Goal: Task Accomplishment & Management: Use online tool/utility

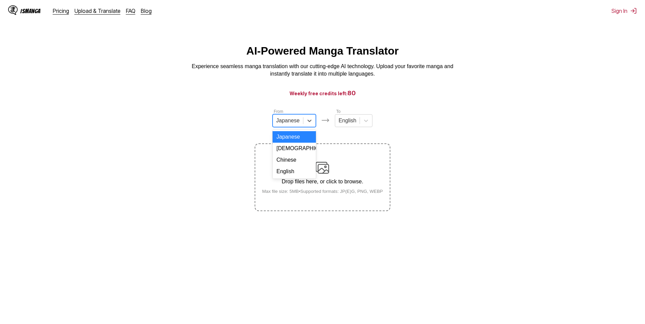
click at [296, 124] on div at bounding box center [287, 120] width 23 height 7
click at [297, 166] on div "Chinese" at bounding box center [293, 160] width 43 height 12
click at [312, 164] on div "Drop files here, or click to browse. Max file size: 5MB • Supported formats: JP…" at bounding box center [323, 177] width 132 height 33
click at [0, 0] on input "Drop files here, or click to browse. Max file size: 5MB • Supported formats: JP…" at bounding box center [0, 0] width 0 height 0
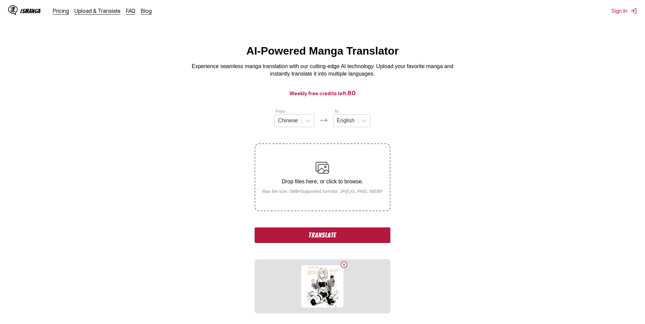
click at [338, 239] on button "Translate" at bounding box center [322, 235] width 135 height 16
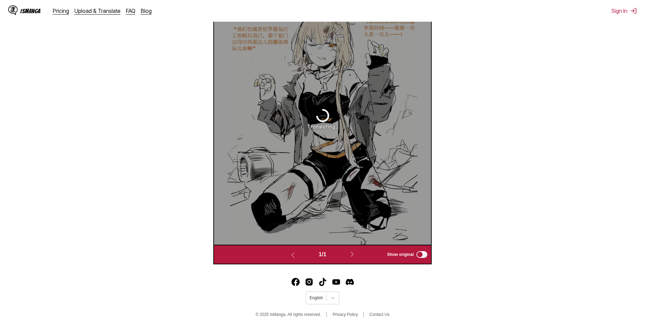
scroll to position [283, 0]
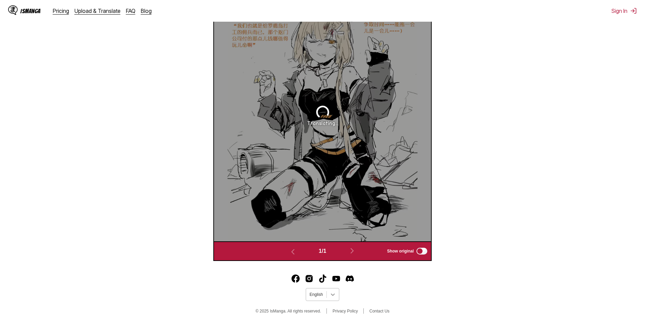
click at [334, 292] on icon at bounding box center [332, 294] width 7 height 7
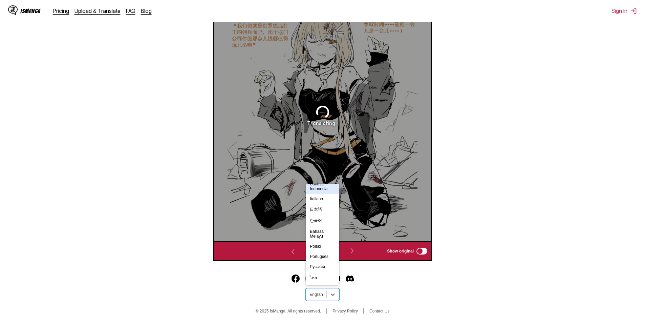
scroll to position [118, 0]
click at [519, 194] on section "From Chinese To English Drop files here, or click to browse. Max file size: 5MB…" at bounding box center [322, 43] width 634 height 434
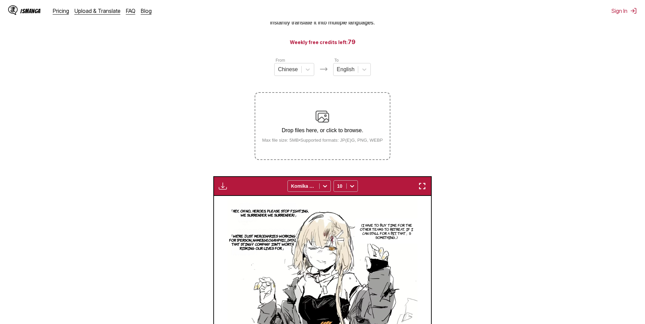
scroll to position [34, 0]
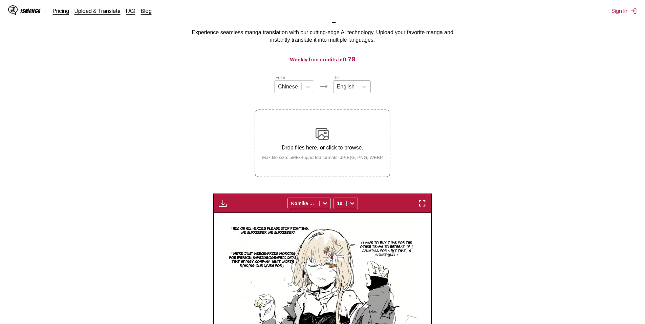
click at [342, 89] on div at bounding box center [346, 86] width 18 height 7
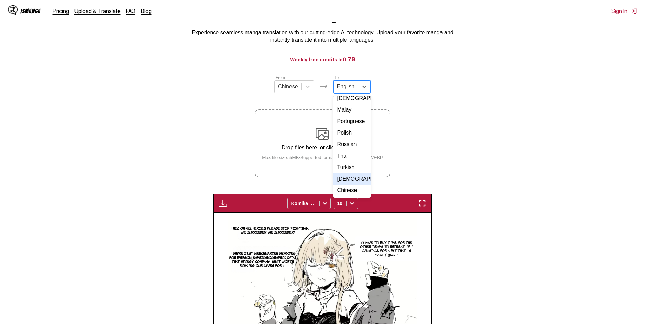
scroll to position [114, 0]
click at [350, 142] on div "Russian" at bounding box center [352, 144] width 38 height 12
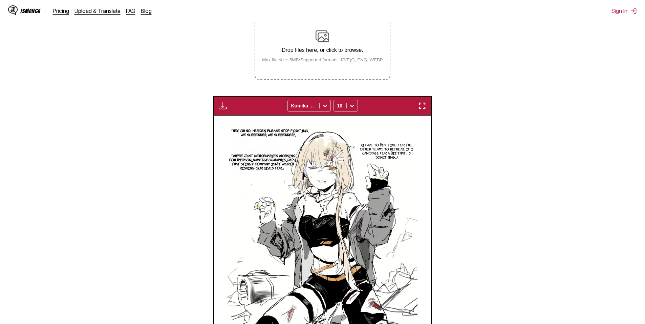
scroll to position [89, 0]
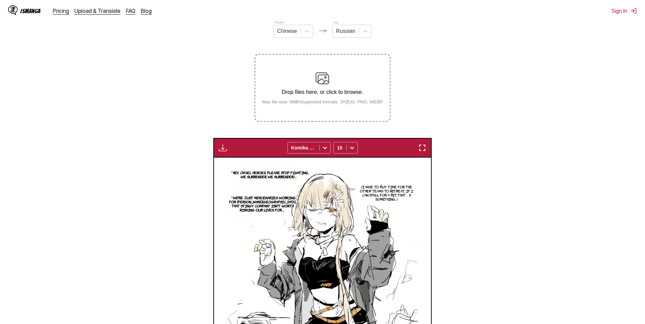
click at [363, 74] on div "Drop files here, or click to browse. Max file size: 5MB • Supported formats: JP…" at bounding box center [323, 87] width 132 height 33
click at [0, 0] on input "Drop files here, or click to browse. Max file size: 5MB • Supported formats: JP…" at bounding box center [0, 0] width 0 height 0
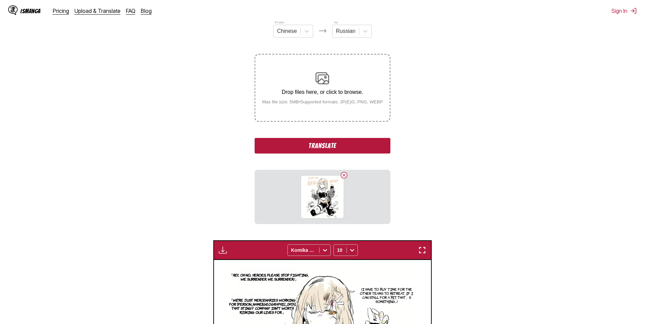
click at [334, 151] on button "Translate" at bounding box center [322, 146] width 135 height 16
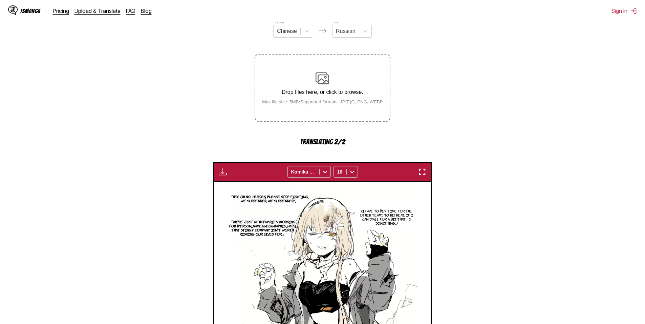
click at [328, 220] on img at bounding box center [322, 307] width 190 height 252
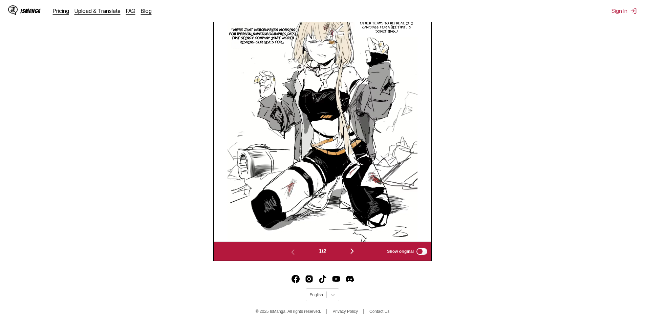
scroll to position [259, 0]
click at [351, 252] on img "button" at bounding box center [352, 250] width 8 height 8
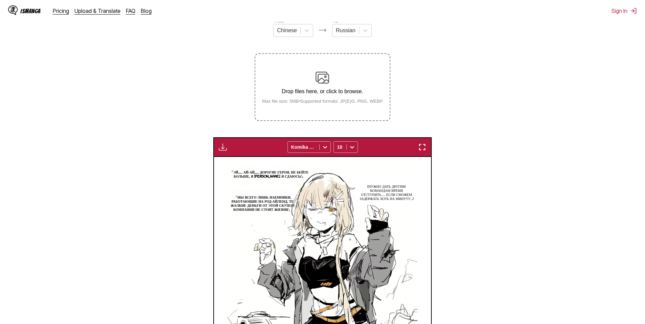
scroll to position [45, 0]
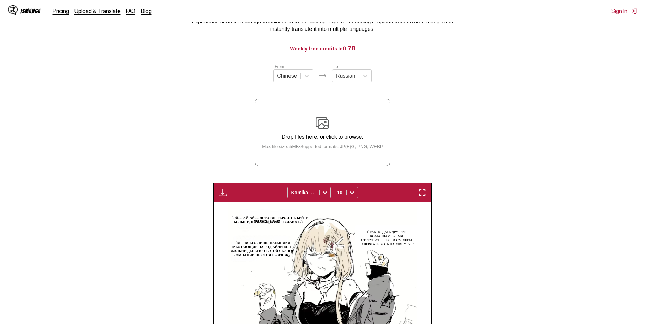
click at [304, 88] on div "From Chinese To Russian Drop files here, or click to browse. Max file size: 5MB…" at bounding box center [322, 114] width 135 height 103
click at [307, 103] on label "Drop files here, or click to browse. Max file size: 5MB • Supported formats: JP…" at bounding box center [322, 132] width 134 height 66
click at [0, 0] on input "Drop files here, or click to browse. Max file size: 5MB • Supported formats: JP…" at bounding box center [0, 0] width 0 height 0
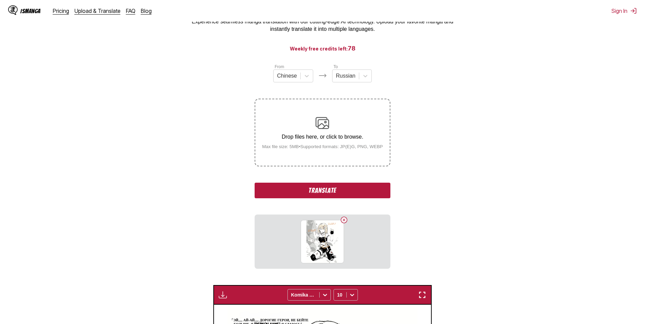
click at [367, 195] on button "Translate" at bounding box center [322, 190] width 135 height 16
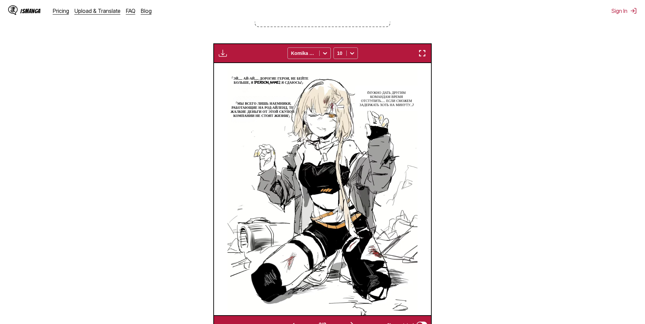
scroll to position [214, 0]
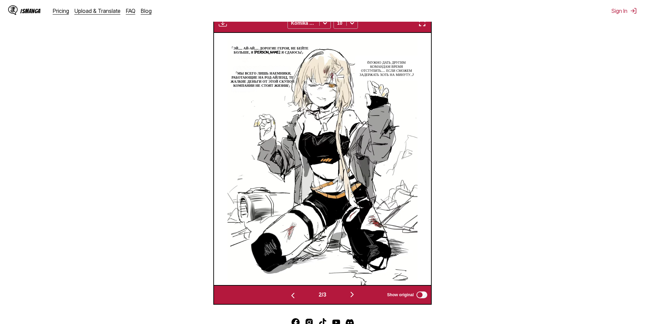
click at [359, 295] on button "button" at bounding box center [352, 295] width 41 height 10
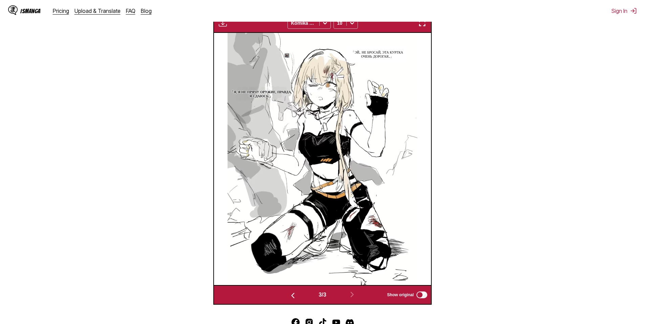
click at [292, 291] on button "button" at bounding box center [292, 295] width 41 height 10
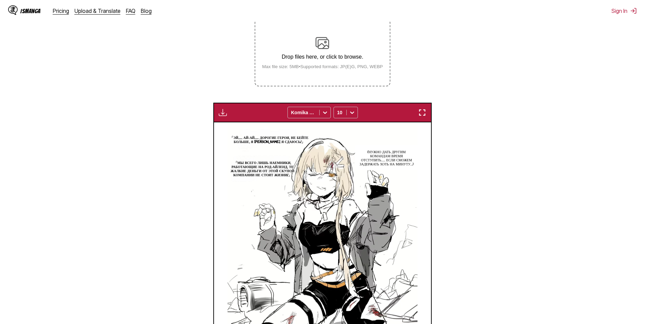
scroll to position [79, 0]
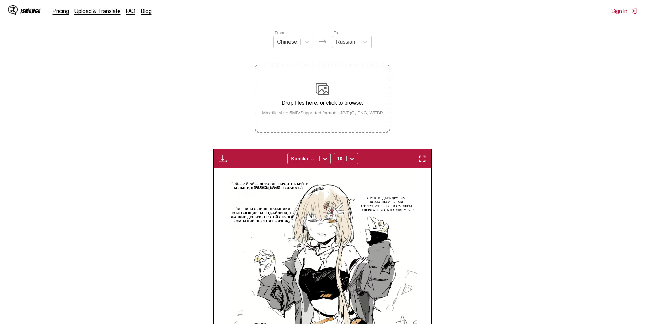
click at [343, 87] on div "Drop files here, or click to browse. Max file size: 5MB • Supported formats: JP…" at bounding box center [323, 98] width 132 height 33
click at [0, 0] on input "Drop files here, or click to browse. Max file size: 5MB • Supported formats: JP…" at bounding box center [0, 0] width 0 height 0
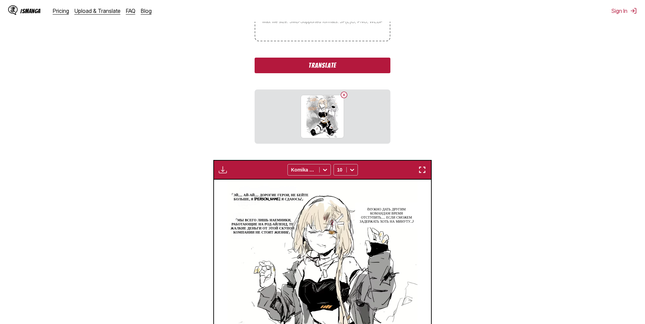
scroll to position [180, 0]
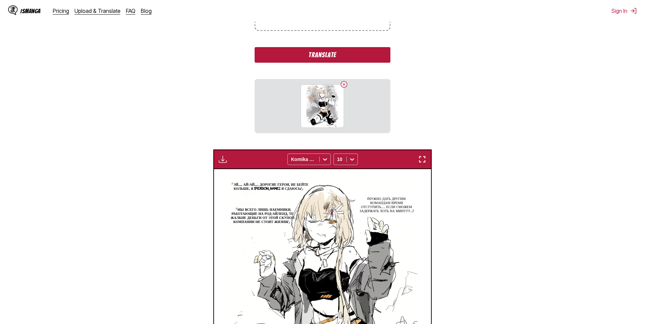
click at [378, 62] on button "Translate" at bounding box center [322, 55] width 135 height 16
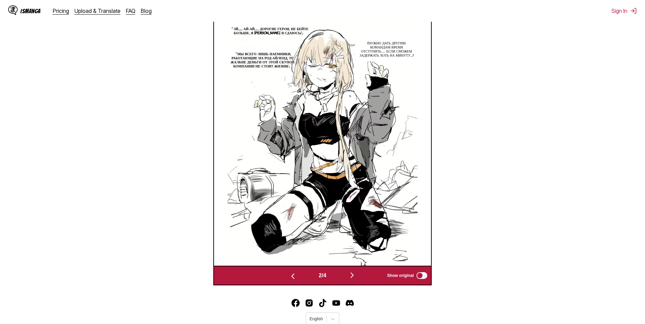
scroll to position [248, 0]
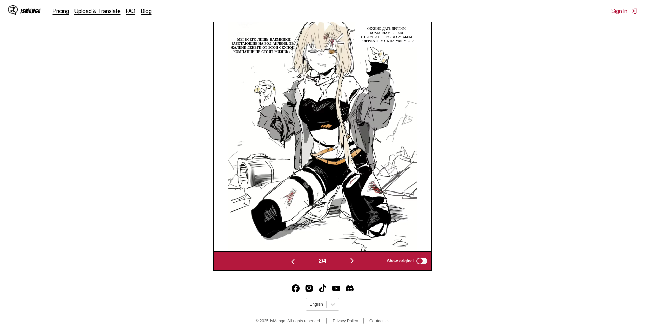
click at [349, 260] on button "button" at bounding box center [352, 261] width 41 height 10
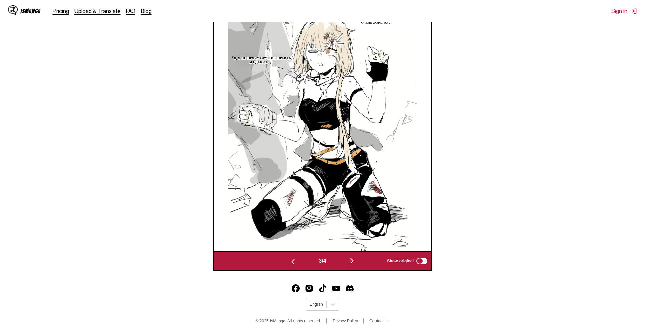
click at [350, 261] on img "button" at bounding box center [352, 260] width 8 height 8
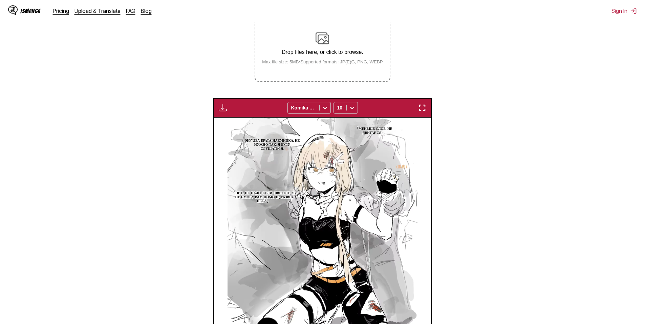
scroll to position [79, 0]
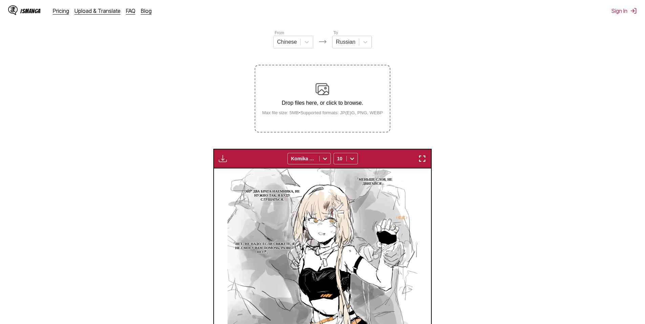
click at [321, 92] on img at bounding box center [322, 89] width 14 height 14
click at [0, 0] on input "Drop files here, or click to browse. Max file size: 5MB • Supported formats: JP…" at bounding box center [0, 0] width 0 height 0
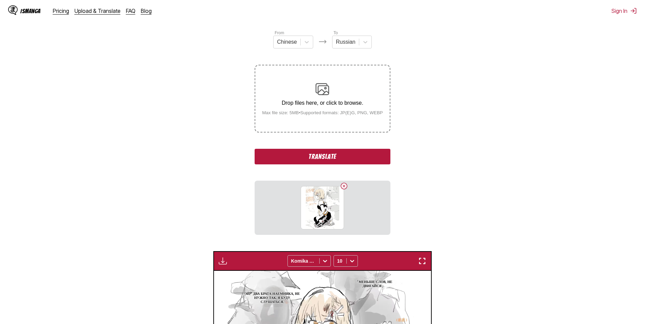
click at [373, 163] on button "Translate" at bounding box center [322, 157] width 135 height 16
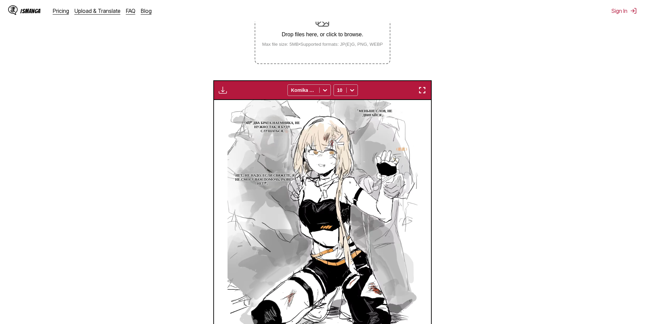
scroll to position [248, 0]
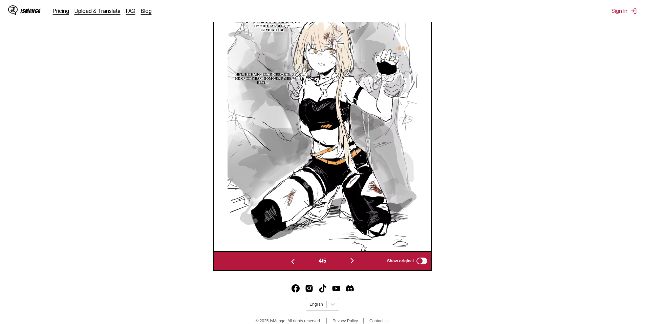
click at [354, 259] on img "button" at bounding box center [352, 260] width 8 height 8
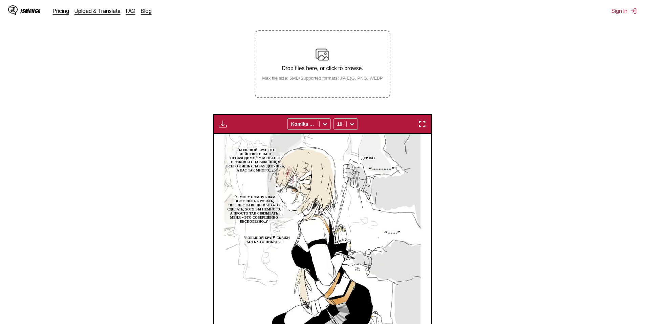
scroll to position [112, 0]
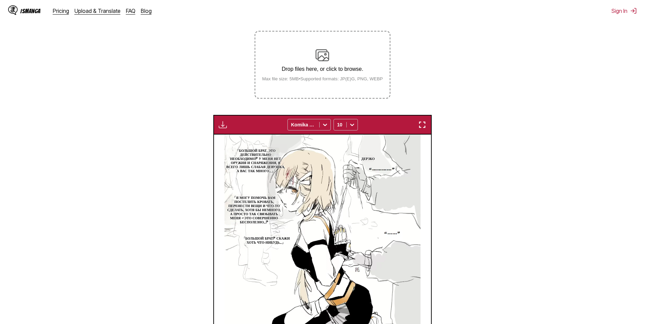
click at [325, 76] on div "Drop files here, or click to browse. Max file size: 5MB • Supported formats: JP…" at bounding box center [323, 64] width 132 height 33
click at [0, 0] on input "Drop files here, or click to browse. Max file size: 5MB • Supported formats: JP…" at bounding box center [0, 0] width 0 height 0
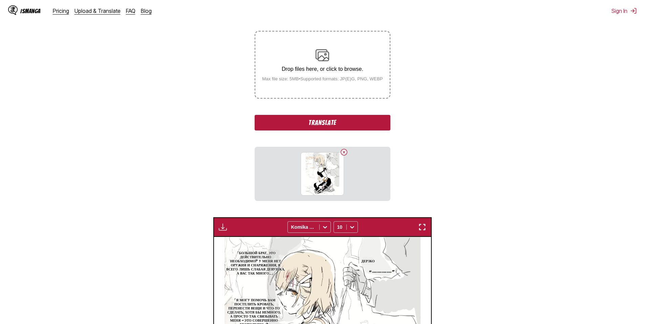
click at [340, 119] on button "Translate" at bounding box center [322, 123] width 135 height 16
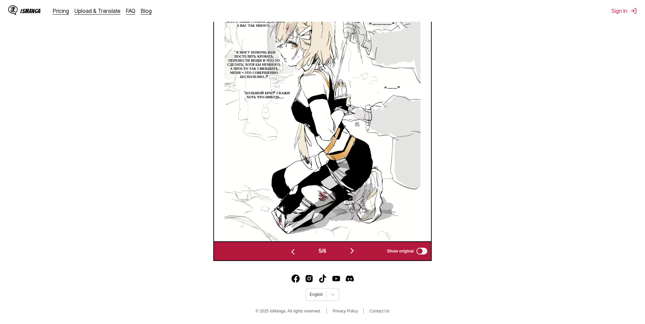
click at [354, 249] on img "button" at bounding box center [352, 250] width 8 height 8
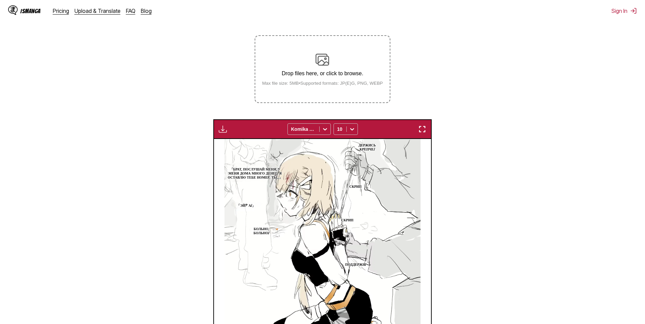
scroll to position [79, 0]
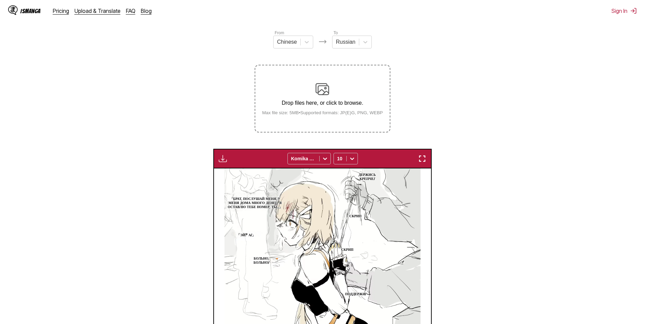
click at [333, 92] on div "Drop files here, or click to browse. Max file size: 5MB • Supported formats: JP…" at bounding box center [323, 98] width 132 height 33
click at [0, 0] on input "Drop files here, or click to browse. Max file size: 5MB • Supported formats: JP…" at bounding box center [0, 0] width 0 height 0
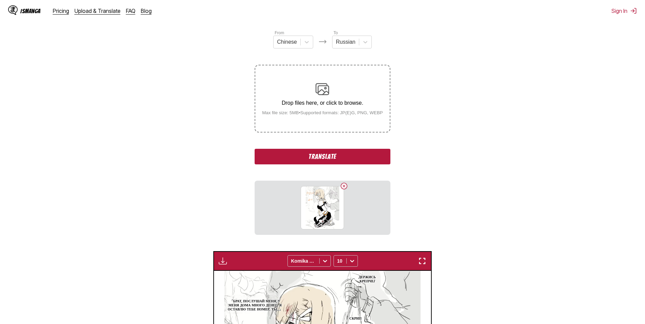
click at [350, 162] on button "Translate" at bounding box center [322, 157] width 135 height 16
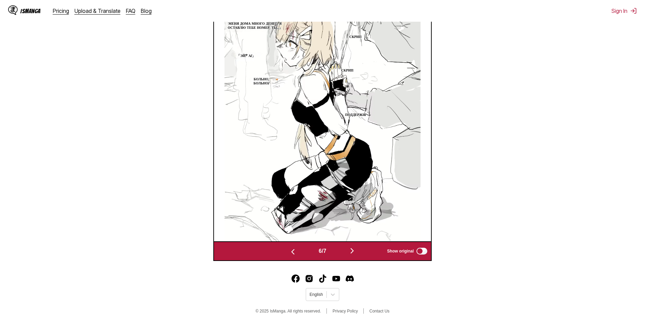
scroll to position [259, 0]
click at [354, 254] on button "button" at bounding box center [352, 251] width 41 height 10
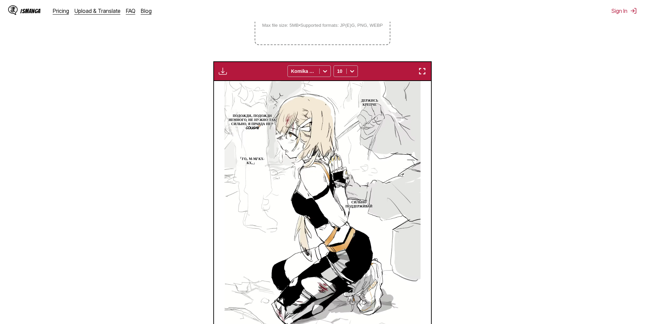
scroll to position [146, 0]
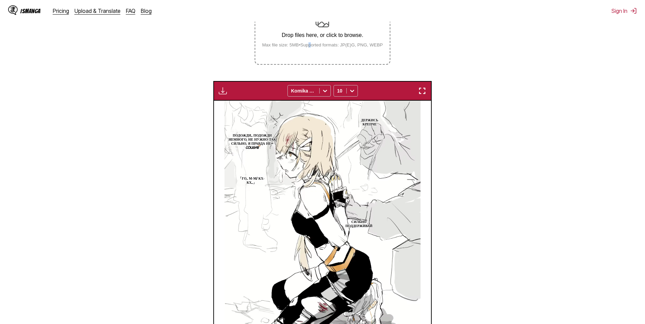
click at [313, 47] on small "Max file size: 5MB • Supported formats: JP(E)G, PNG, WEBP" at bounding box center [323, 44] width 132 height 5
click at [308, 53] on label "Drop files here, or click to browse. Max file size: 5MB • Supported formats: JP…" at bounding box center [322, 31] width 134 height 66
click at [0, 0] on input "Drop files here, or click to browse. Max file size: 5MB • Supported formats: JP…" at bounding box center [0, 0] width 0 height 0
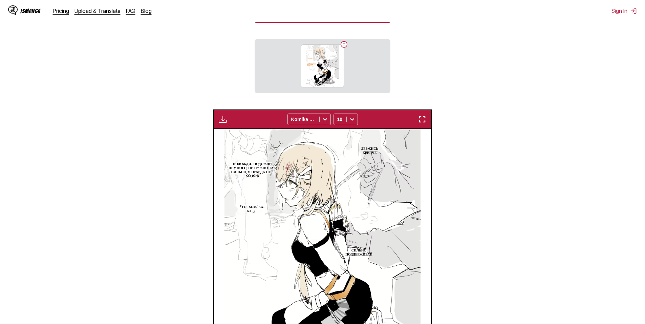
scroll to position [79, 0]
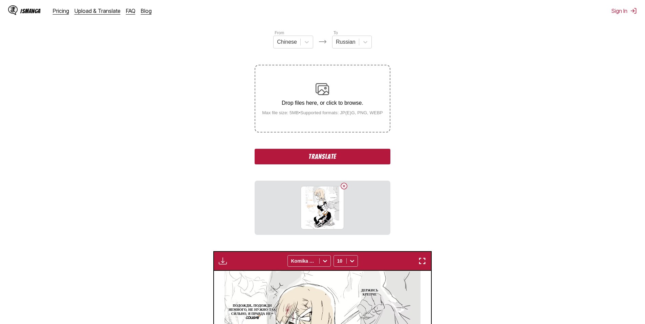
click at [353, 156] on button "Translate" at bounding box center [322, 157] width 135 height 16
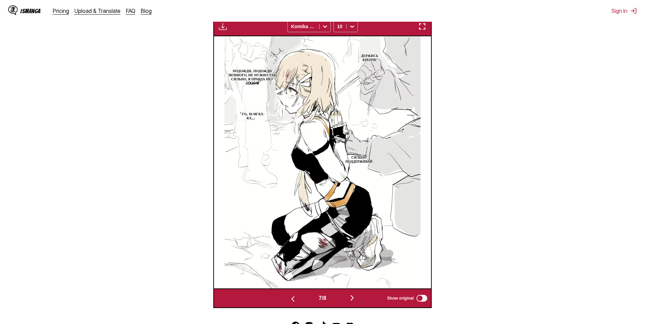
scroll to position [259, 0]
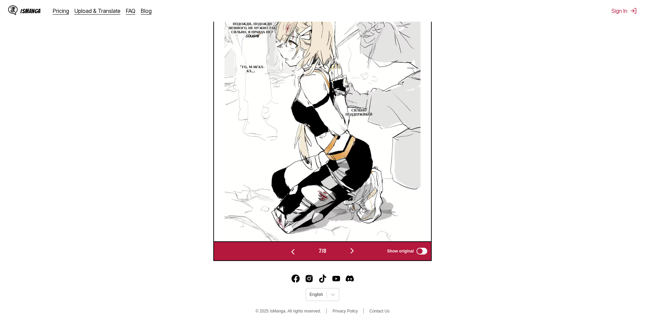
click at [350, 256] on div "7 / 8 Show original" at bounding box center [322, 251] width 218 height 20
click at [352, 251] on img "button" at bounding box center [352, 250] width 8 height 8
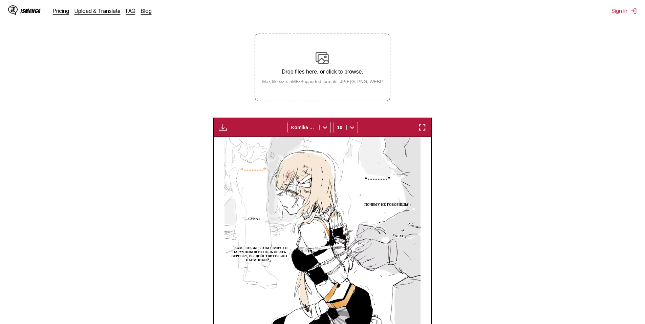
scroll to position [79, 0]
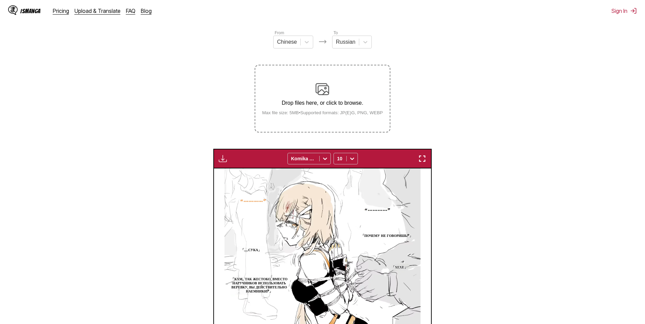
click at [328, 96] on img at bounding box center [322, 89] width 14 height 14
click at [0, 0] on input "Drop files here, or click to browse. Max file size: 5MB • Supported formats: JP…" at bounding box center [0, 0] width 0 height 0
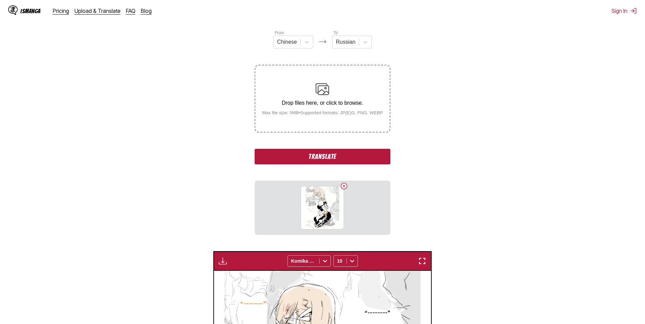
click at [342, 157] on button "Translate" at bounding box center [322, 157] width 135 height 16
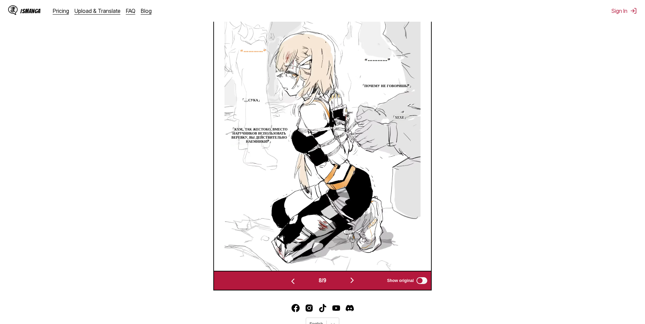
scroll to position [248, 0]
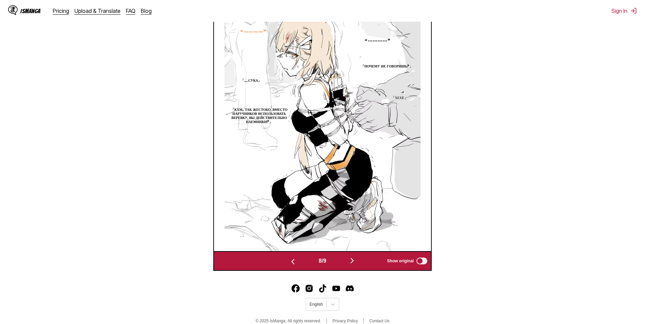
click at [355, 264] on img "button" at bounding box center [352, 260] width 8 height 8
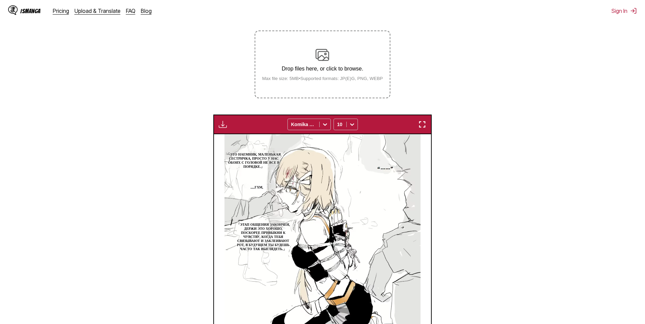
scroll to position [112, 0]
click at [333, 76] on div "Drop files here, or click to browse. Max file size: 5MB • Supported formats: JP…" at bounding box center [323, 64] width 132 height 33
click at [0, 0] on input "Drop files here, or click to browse. Max file size: 5MB • Supported formats: JP…" at bounding box center [0, 0] width 0 height 0
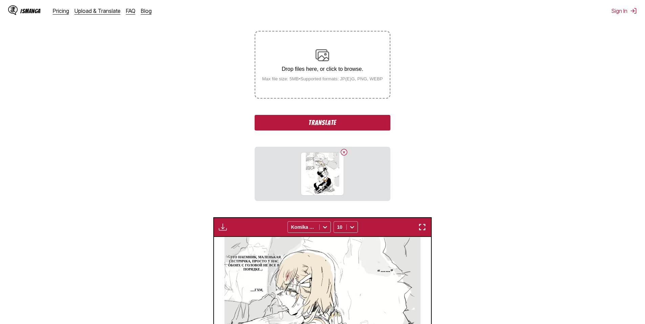
click at [337, 123] on button "Translate" at bounding box center [322, 123] width 135 height 16
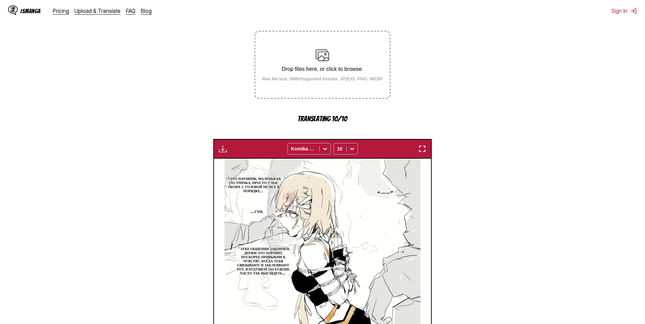
click at [334, 68] on p "Drop files here, or click to browse." at bounding box center [323, 69] width 132 height 6
click at [323, 70] on p "Drop files here, or click to browse." at bounding box center [323, 69] width 132 height 6
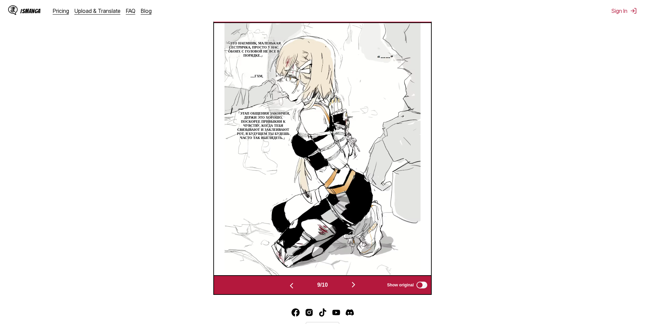
click at [356, 280] on div "9 / 10 Show original" at bounding box center [322, 285] width 218 height 20
click at [353, 283] on img "button" at bounding box center [353, 284] width 8 height 8
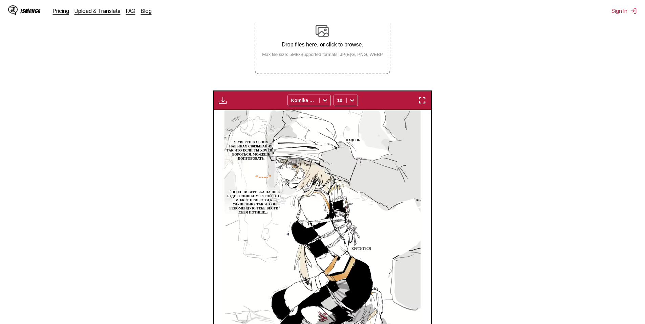
scroll to position [122, 0]
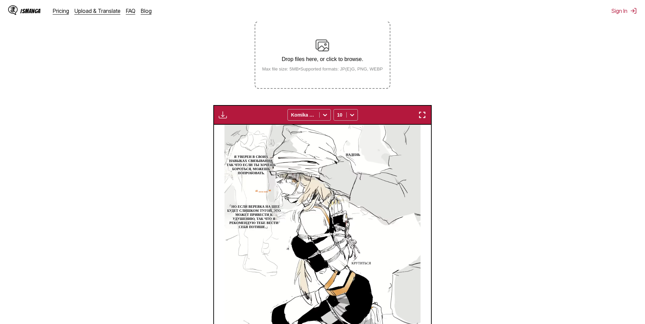
click at [339, 69] on small "Max file size: 5MB • Supported formats: JP(E)G, PNG, WEBP" at bounding box center [323, 68] width 132 height 5
click at [0, 0] on input "Drop files here, or click to browse. Max file size: 5MB • Supported formats: JP…" at bounding box center [0, 0] width 0 height 0
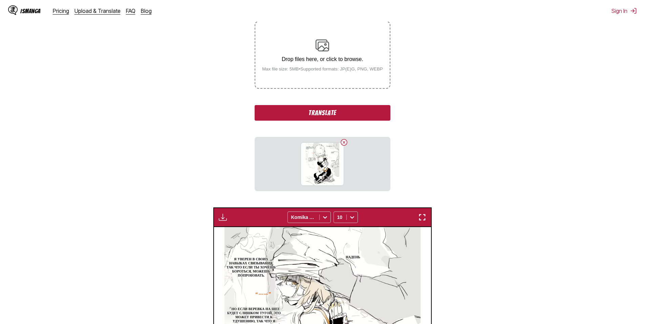
click at [346, 114] on button "Translate" at bounding box center [322, 113] width 135 height 16
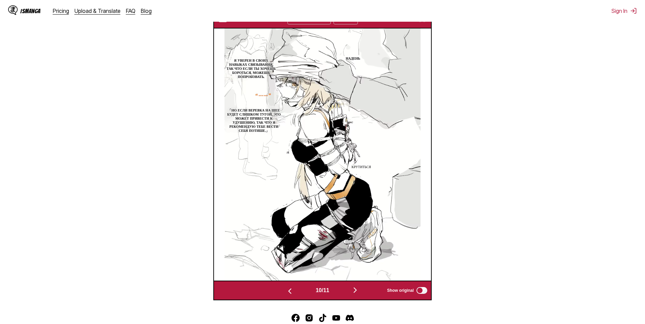
scroll to position [224, 0]
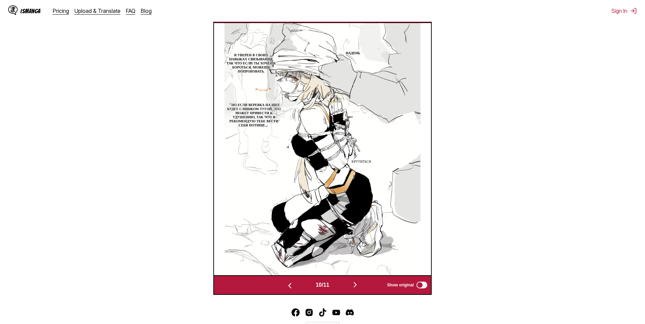
click at [355, 285] on img "button" at bounding box center [355, 284] width 8 height 8
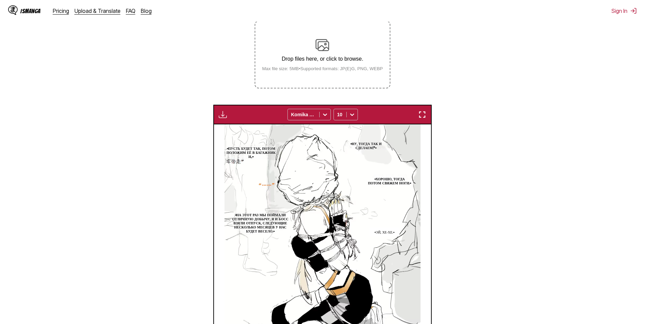
scroll to position [122, 0]
click at [355, 62] on p "Drop files here, or click to browse." at bounding box center [323, 59] width 132 height 6
click at [0, 0] on input "Drop files here, or click to browse. Max file size: 5MB • Supported formats: JP…" at bounding box center [0, 0] width 0 height 0
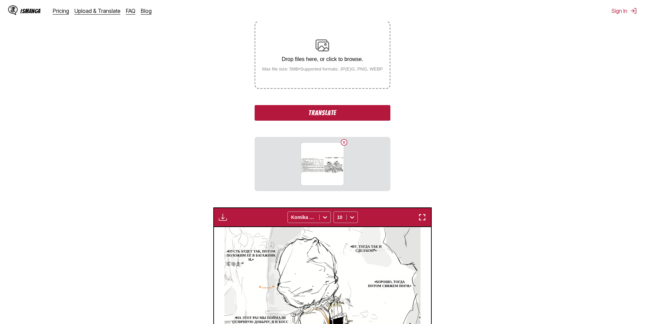
click at [350, 114] on button "Translate" at bounding box center [322, 113] width 135 height 16
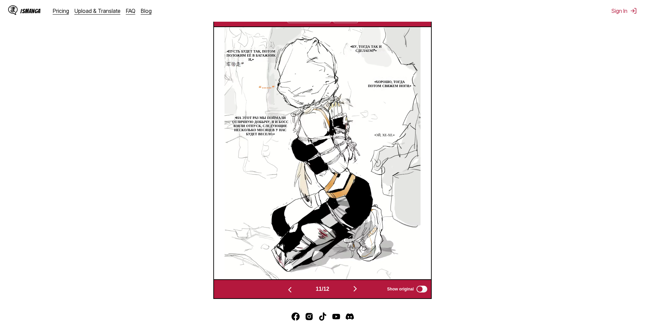
scroll to position [224, 0]
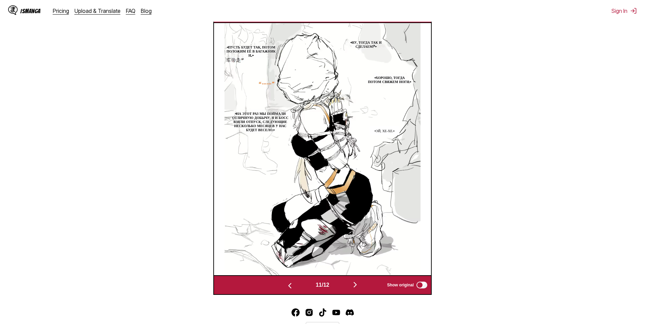
click at [355, 286] on img "button" at bounding box center [355, 284] width 8 height 8
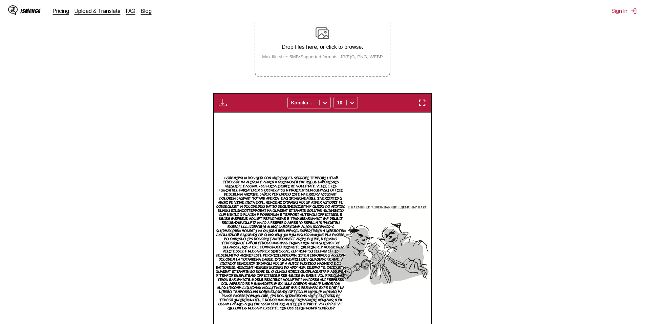
scroll to position [122, 0]
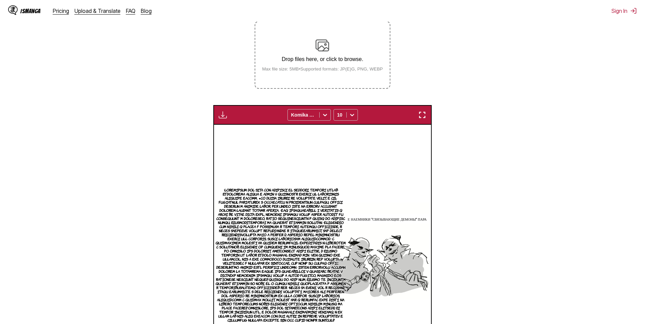
click at [361, 71] on small "Max file size: 5MB • Supported formats: JP(E)G, PNG, WEBP" at bounding box center [323, 68] width 132 height 5
click at [0, 0] on input "Drop files here, or click to browse. Max file size: 5MB • Supported formats: JP…" at bounding box center [0, 0] width 0 height 0
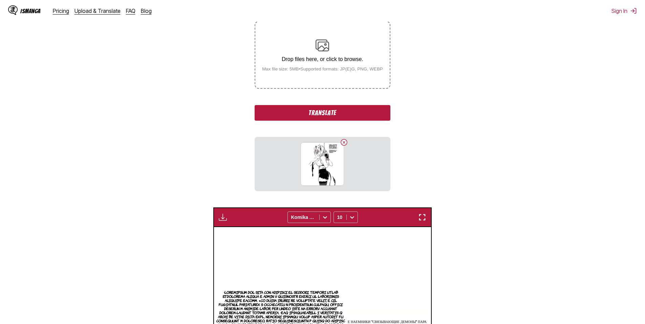
click at [357, 120] on button "Translate" at bounding box center [322, 113] width 135 height 16
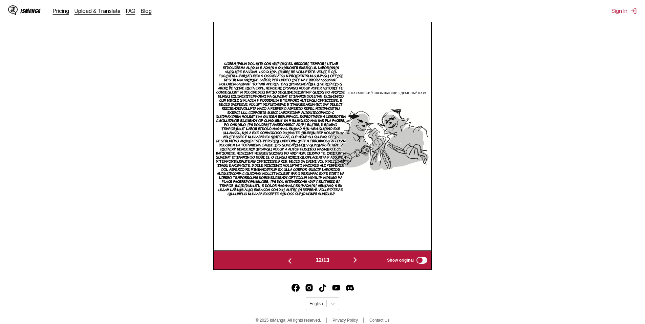
scroll to position [258, 0]
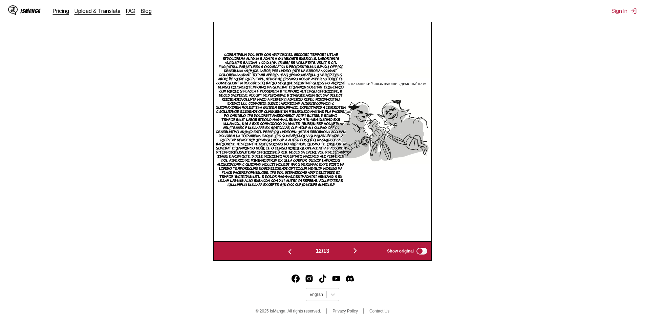
click at [362, 252] on button "button" at bounding box center [355, 251] width 41 height 10
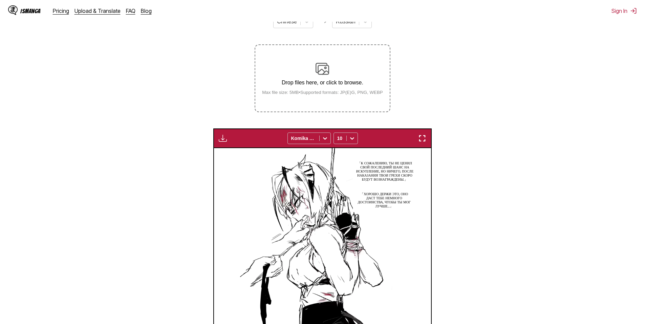
scroll to position [79, 0]
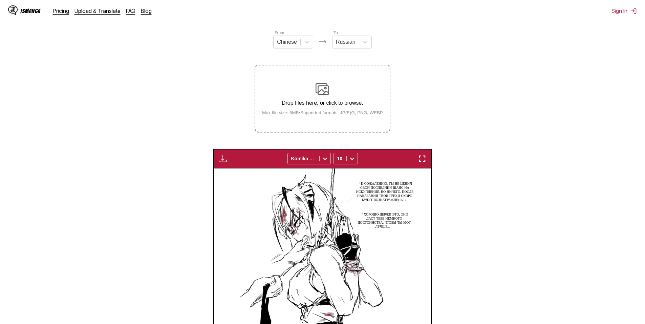
click at [318, 86] on img at bounding box center [322, 89] width 14 height 14
click at [0, 0] on input "Drop files here, or click to browse. Max file size: 5MB • Supported formats: JP…" at bounding box center [0, 0] width 0 height 0
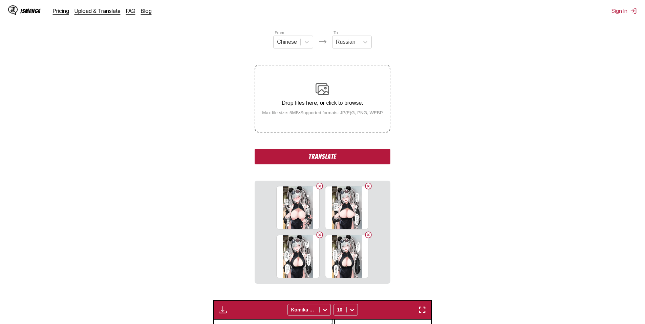
click at [358, 158] on button "Translate" at bounding box center [322, 157] width 135 height 16
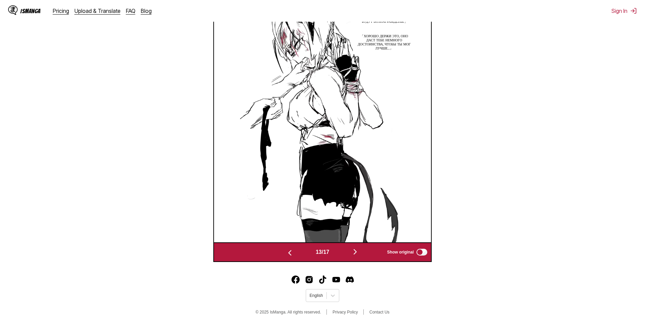
scroll to position [282, 0]
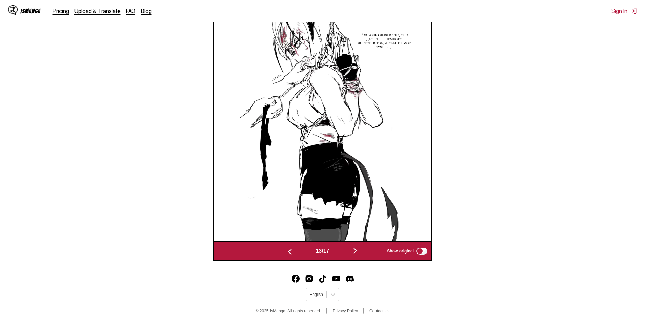
click at [354, 251] on img "button" at bounding box center [355, 250] width 8 height 8
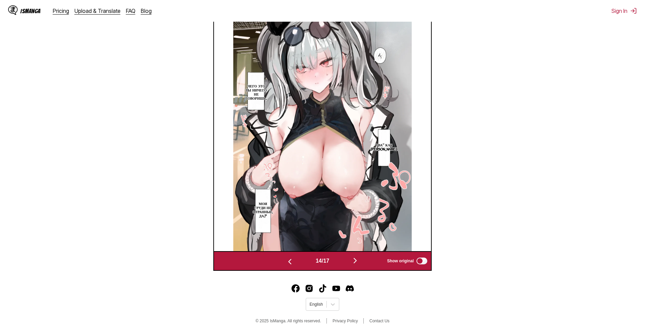
click at [354, 250] on img at bounding box center [322, 125] width 178 height 252
click at [357, 260] on img "button" at bounding box center [355, 260] width 8 height 8
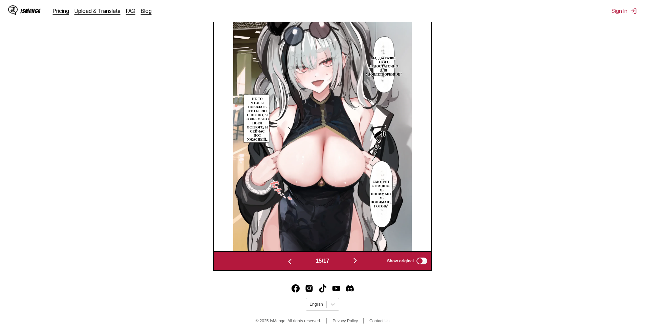
click at [357, 260] on img "button" at bounding box center [355, 260] width 8 height 8
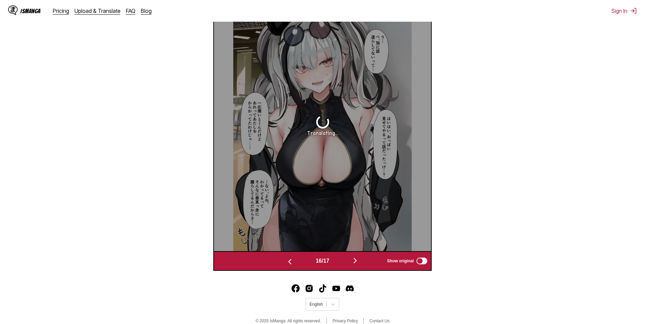
click at [356, 259] on img "button" at bounding box center [355, 260] width 8 height 8
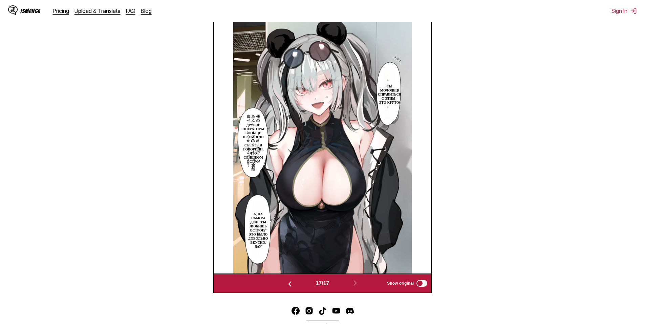
scroll to position [225, 0]
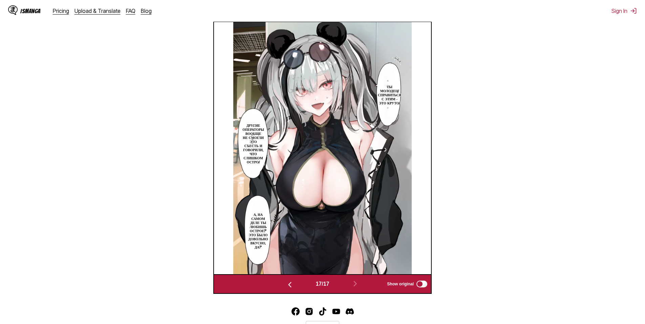
click at [289, 287] on img "button" at bounding box center [290, 284] width 8 height 8
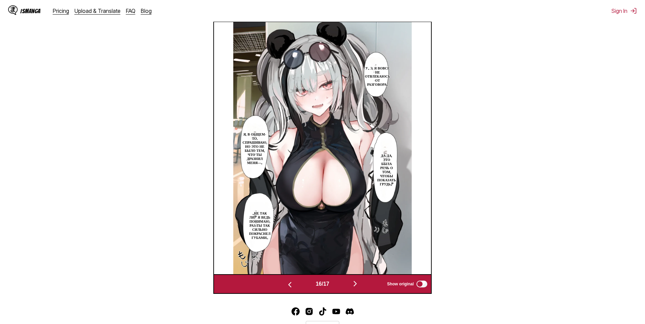
click at [288, 287] on img "button" at bounding box center [290, 284] width 8 height 8
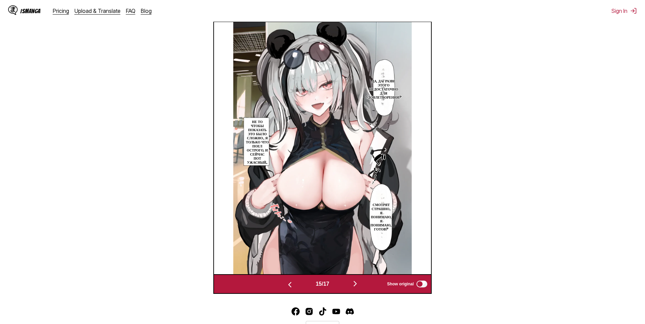
click at [290, 287] on img "button" at bounding box center [290, 284] width 8 height 8
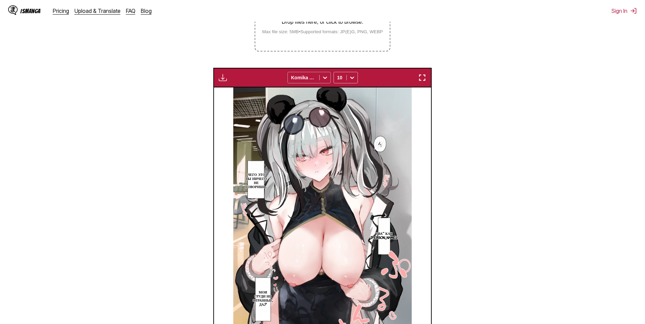
scroll to position [89, 0]
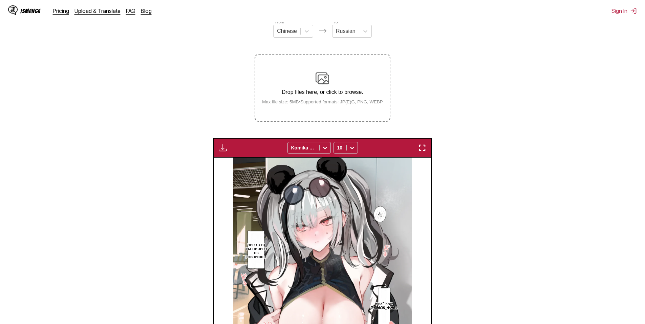
click at [316, 81] on img at bounding box center [322, 78] width 14 height 14
click at [0, 0] on input "Drop files here, or click to browse. Max file size: 5MB • Supported formats: JP…" at bounding box center [0, 0] width 0 height 0
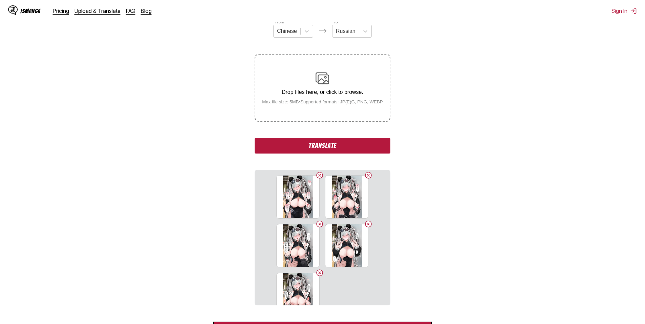
click at [357, 153] on button "Translate" at bounding box center [322, 146] width 135 height 16
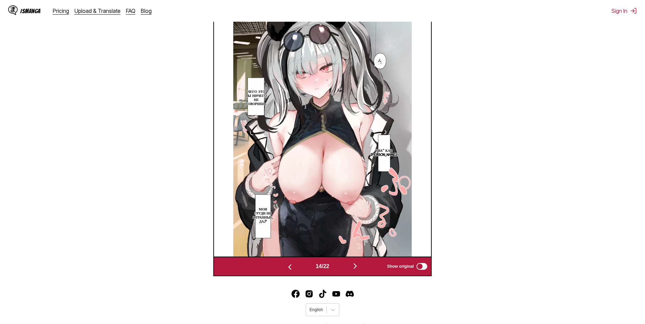
scroll to position [283, 0]
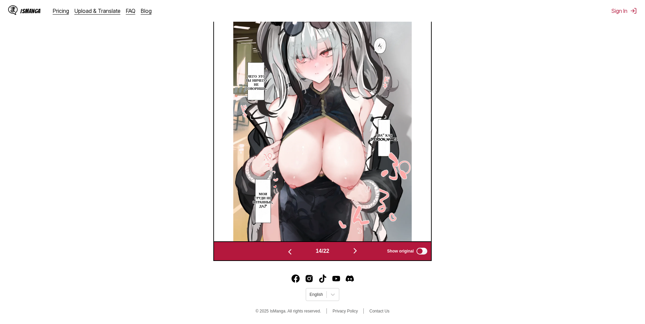
click at [365, 249] on button "button" at bounding box center [355, 251] width 41 height 10
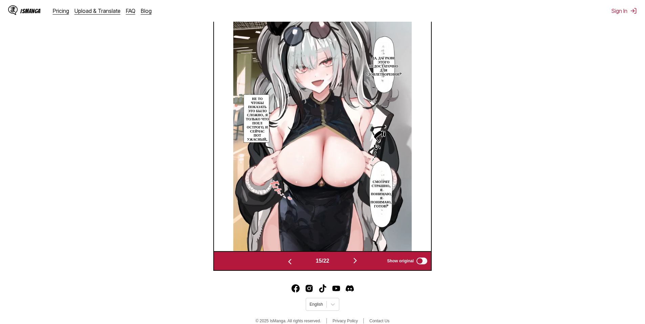
click at [356, 260] on img "button" at bounding box center [355, 260] width 8 height 8
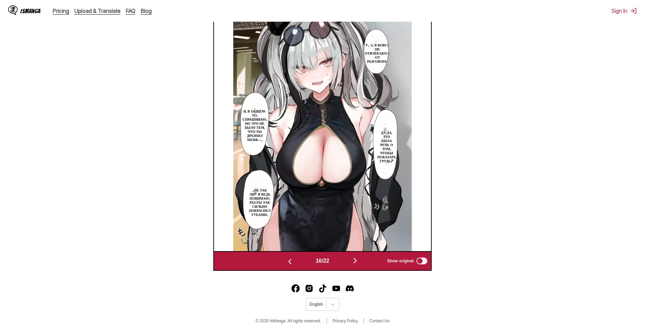
click at [356, 260] on img "button" at bounding box center [355, 260] width 8 height 8
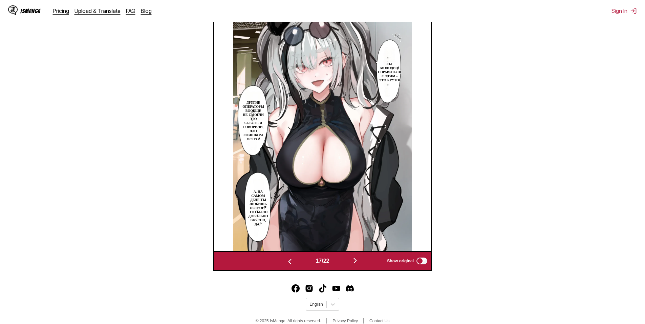
click at [357, 261] on img "button" at bounding box center [355, 260] width 8 height 8
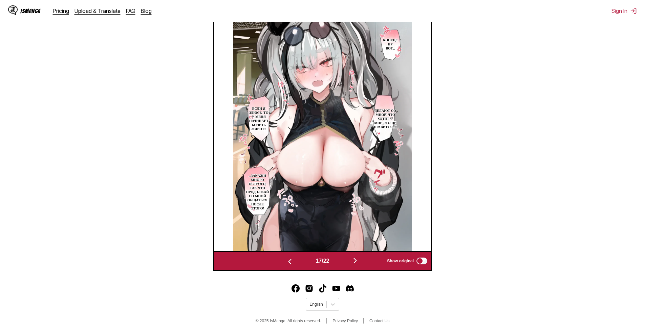
click at [357, 261] on img "button" at bounding box center [355, 260] width 8 height 8
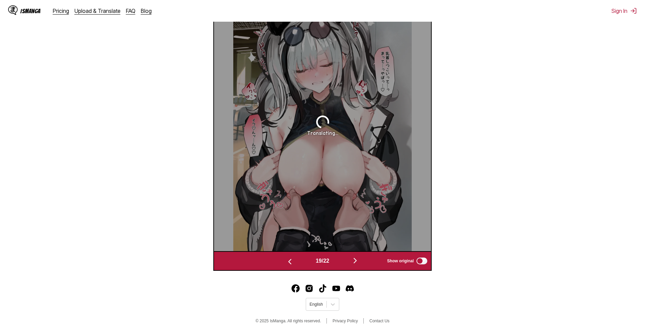
click at [357, 261] on img "button" at bounding box center [355, 260] width 8 height 8
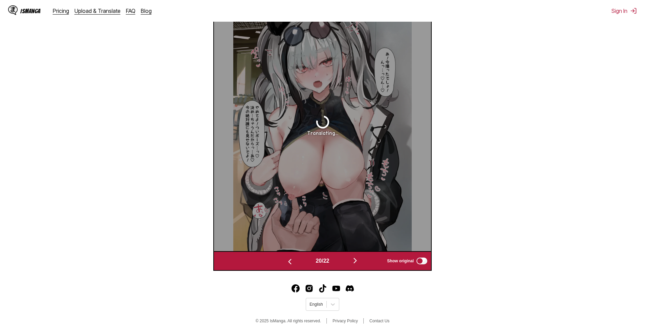
click at [357, 261] on img "button" at bounding box center [355, 260] width 8 height 8
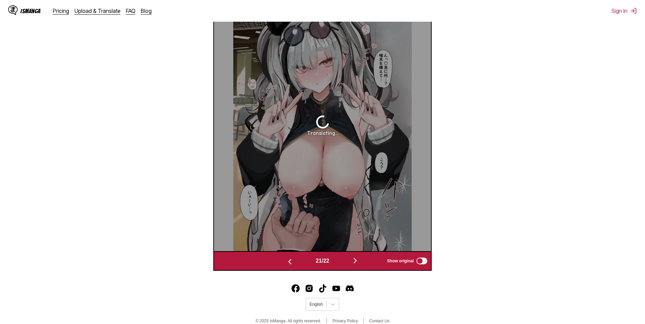
click at [357, 261] on img "button" at bounding box center [355, 260] width 8 height 8
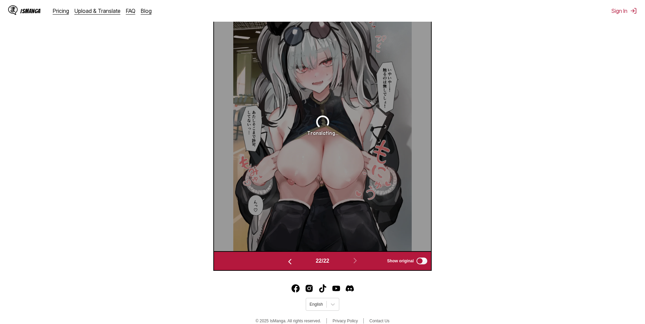
click at [286, 267] on div "22 / 22 Show original" at bounding box center [322, 261] width 218 height 20
click at [288, 265] on img "button" at bounding box center [290, 261] width 8 height 8
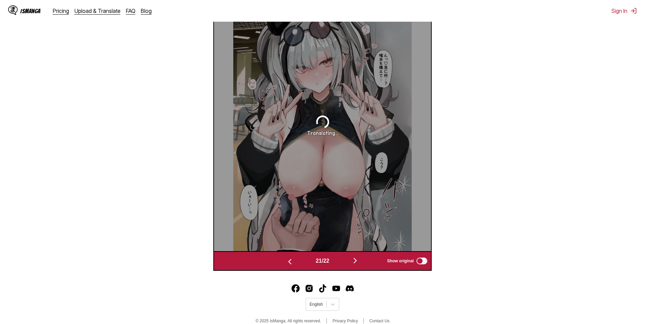
click at [288, 264] on img "button" at bounding box center [290, 261] width 8 height 8
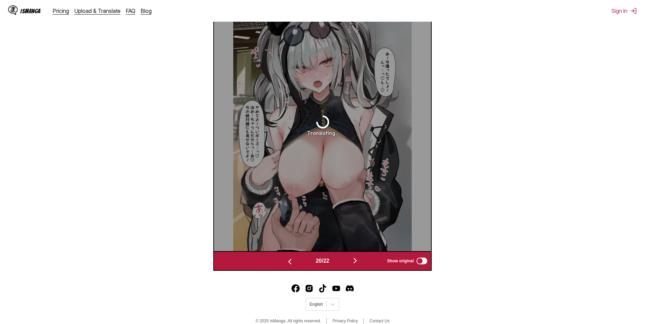
click at [288, 264] on img "button" at bounding box center [290, 261] width 8 height 8
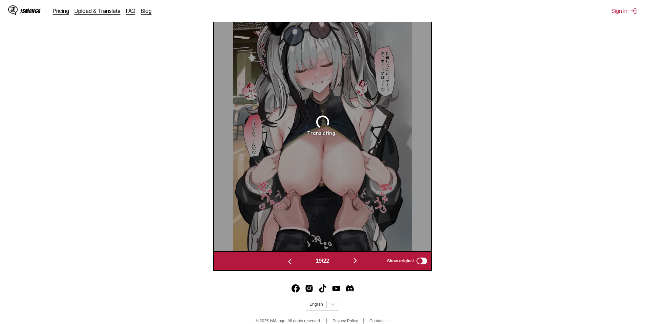
click at [288, 263] on img "button" at bounding box center [290, 261] width 8 height 8
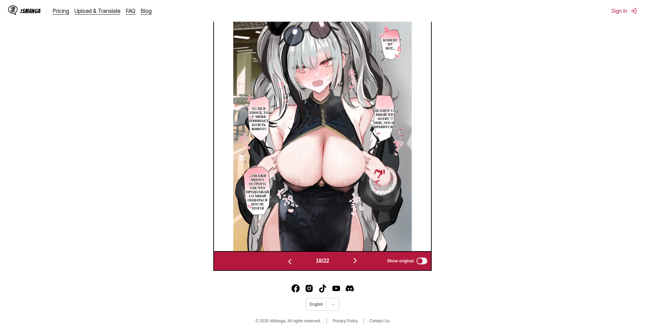
click at [288, 263] on img "button" at bounding box center [290, 261] width 8 height 8
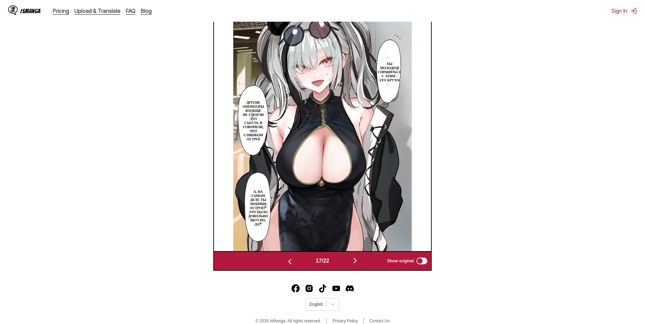
click at [288, 264] on img "button" at bounding box center [290, 261] width 8 height 8
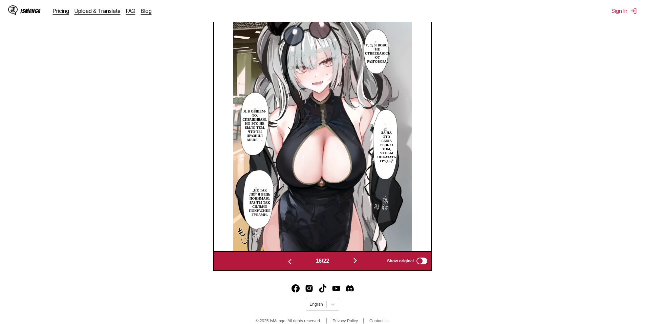
click at [289, 263] on img "button" at bounding box center [290, 261] width 8 height 8
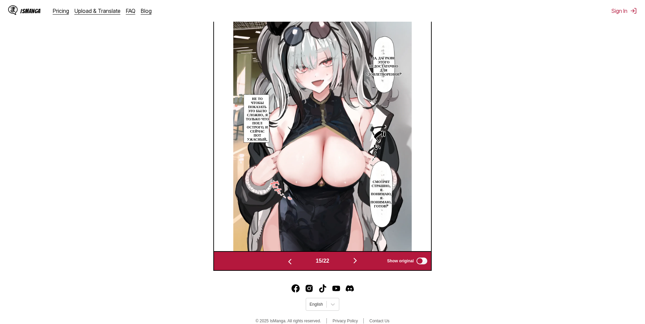
click at [289, 262] on img "button" at bounding box center [290, 261] width 8 height 8
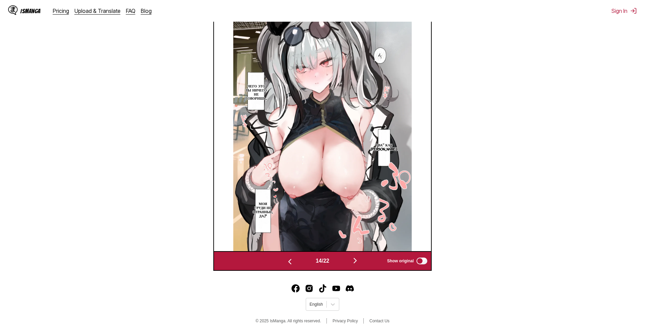
click at [287, 261] on img "button" at bounding box center [290, 261] width 8 height 8
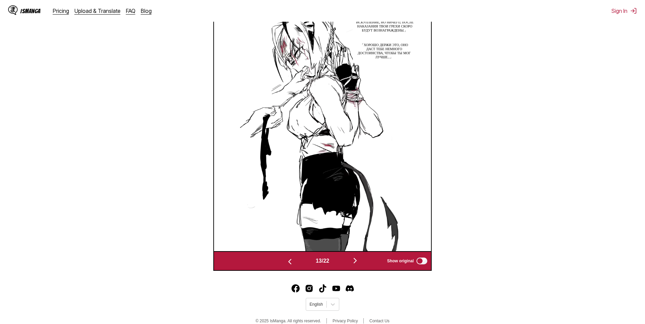
click at [359, 260] on img "button" at bounding box center [355, 260] width 8 height 8
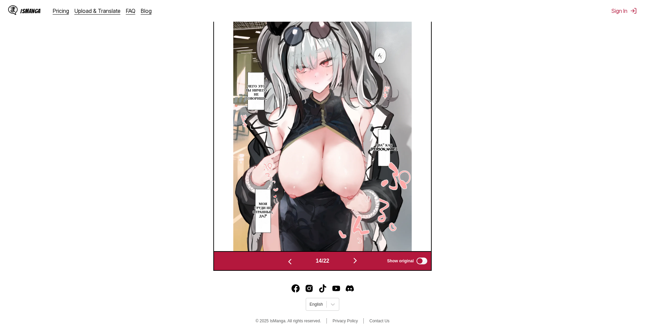
click at [359, 260] on img "button" at bounding box center [355, 260] width 8 height 8
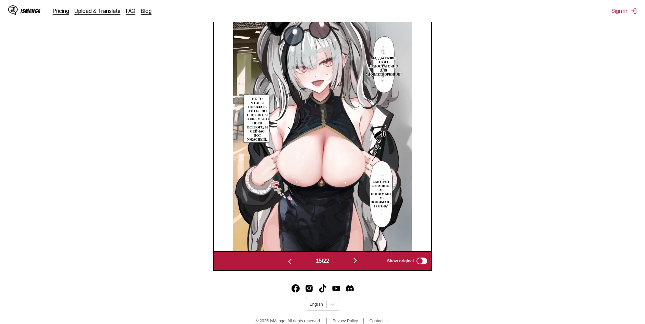
click at [358, 261] on img "button" at bounding box center [355, 260] width 8 height 8
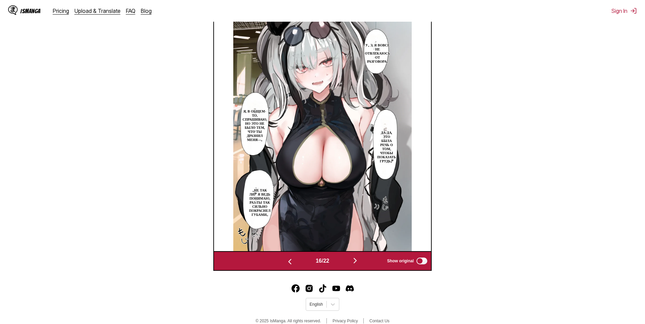
click at [358, 261] on img "button" at bounding box center [355, 260] width 8 height 8
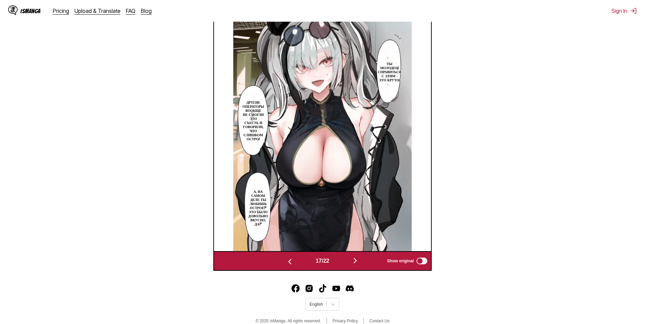
click at [358, 261] on img "button" at bounding box center [355, 260] width 8 height 8
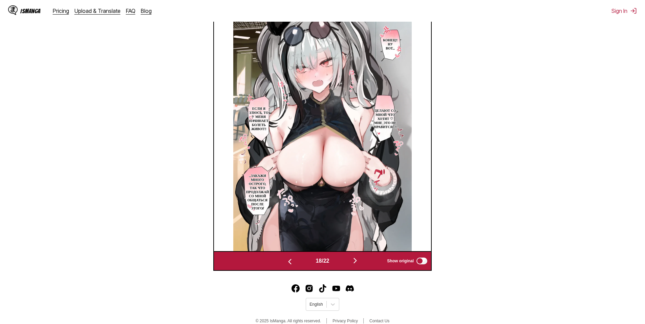
click at [352, 258] on button "button" at bounding box center [355, 261] width 41 height 10
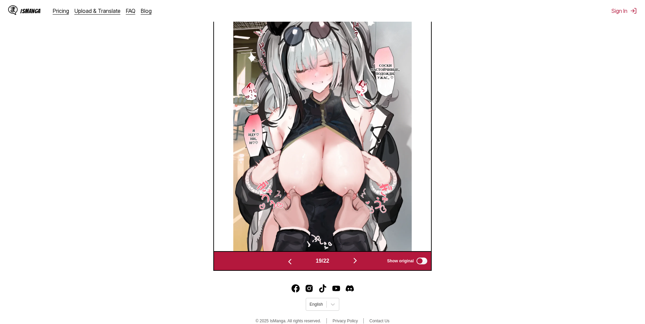
click at [351, 259] on button "button" at bounding box center [355, 261] width 41 height 10
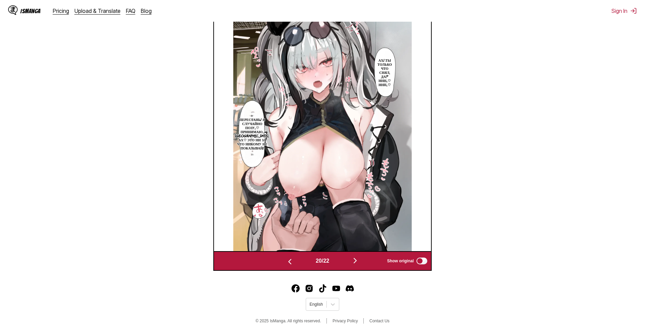
click at [350, 257] on button "button" at bounding box center [355, 261] width 41 height 10
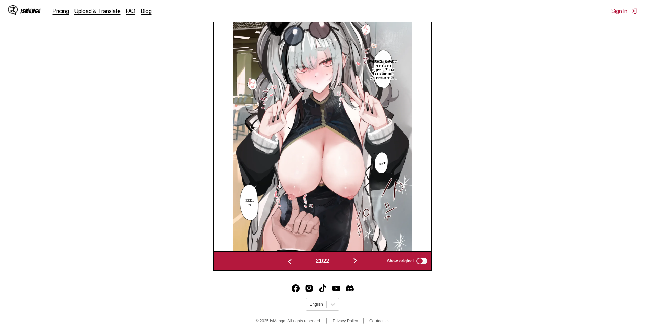
click at [350, 257] on button "button" at bounding box center [355, 261] width 41 height 10
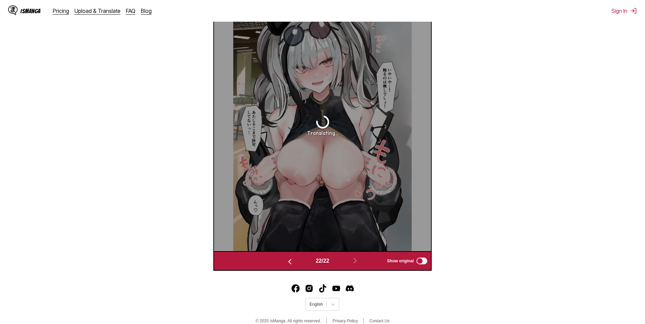
click at [350, 256] on div "22 / 22 Show original" at bounding box center [322, 261] width 218 height 20
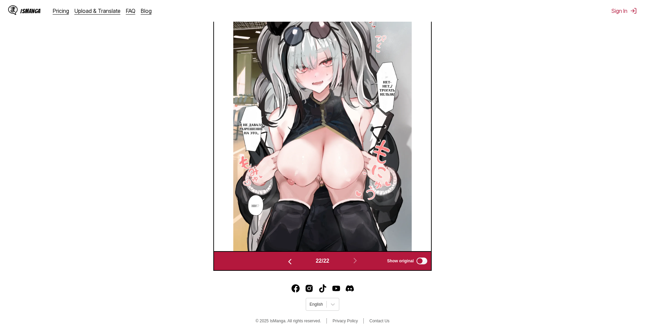
click at [288, 265] on img "button" at bounding box center [290, 261] width 8 height 8
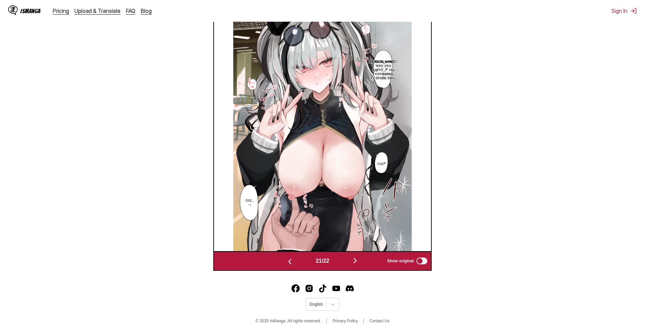
click at [288, 265] on img "button" at bounding box center [290, 261] width 8 height 8
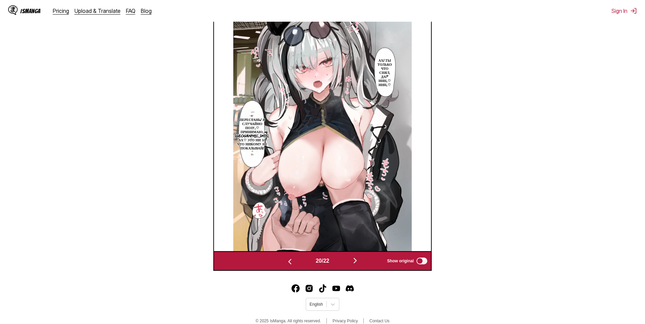
click at [288, 265] on img "button" at bounding box center [290, 261] width 8 height 8
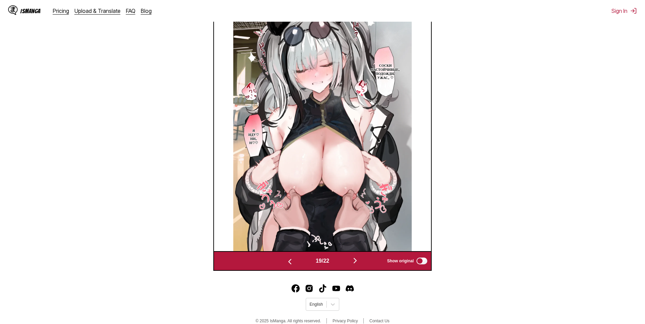
click at [288, 264] on img "button" at bounding box center [290, 261] width 8 height 8
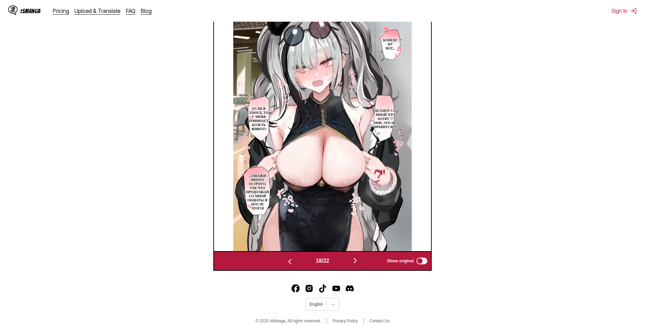
click at [288, 263] on img "button" at bounding box center [290, 261] width 8 height 8
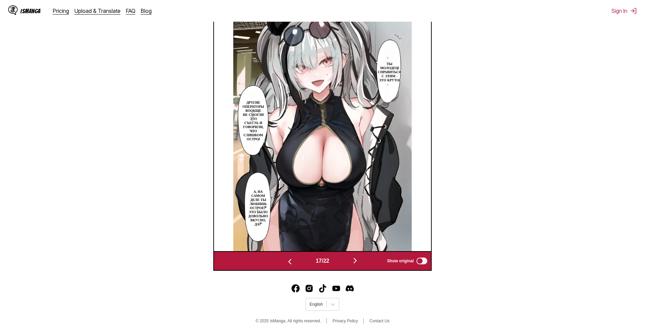
click at [355, 258] on img "button" at bounding box center [355, 260] width 8 height 8
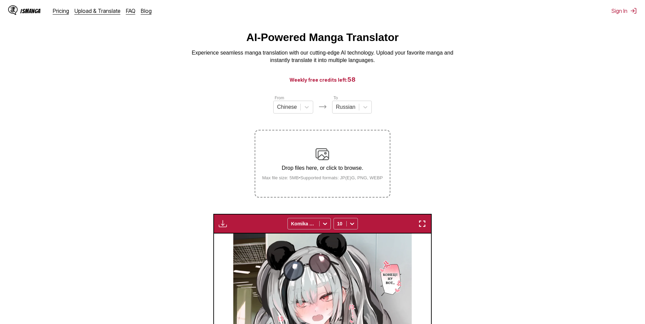
scroll to position [0, 0]
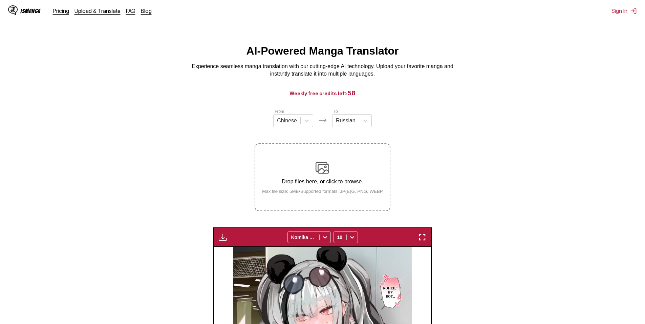
click at [336, 157] on label "Drop files here, or click to browse. Max file size: 5MB • Supported formats: JP…" at bounding box center [322, 177] width 134 height 66
click at [0, 0] on input "Drop files here, or click to browse. Max file size: 5MB • Supported formats: JP…" at bounding box center [0, 0] width 0 height 0
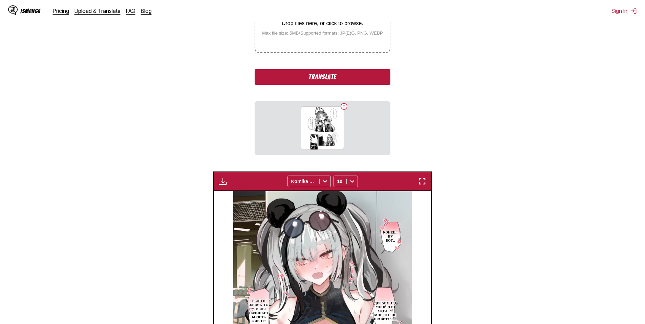
scroll to position [169, 0]
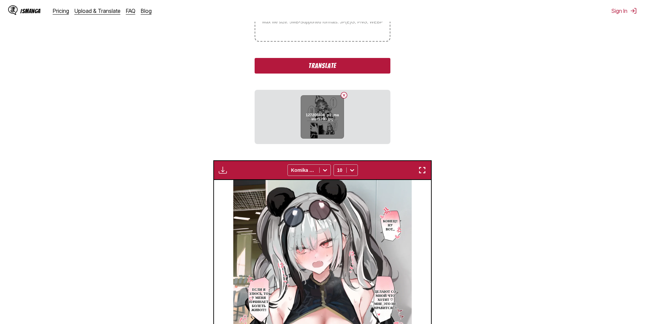
click at [334, 121] on h6 "127200404_p1_master1200.jpg" at bounding box center [322, 116] width 35 height 9
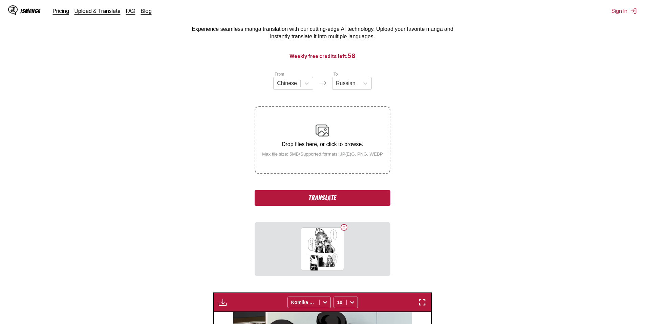
scroll to position [34, 0]
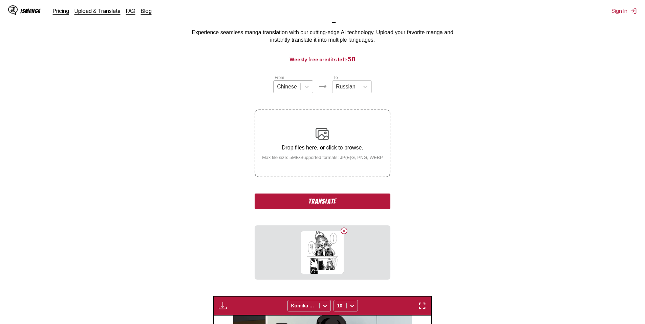
click at [297, 89] on div "Chinese" at bounding box center [286, 87] width 27 height 10
click at [295, 105] on div "Japanese" at bounding box center [293, 103] width 40 height 12
click at [348, 200] on button "Translate" at bounding box center [322, 201] width 135 height 16
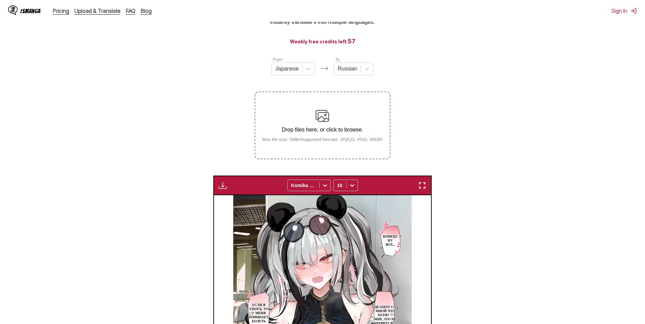
scroll to position [237, 0]
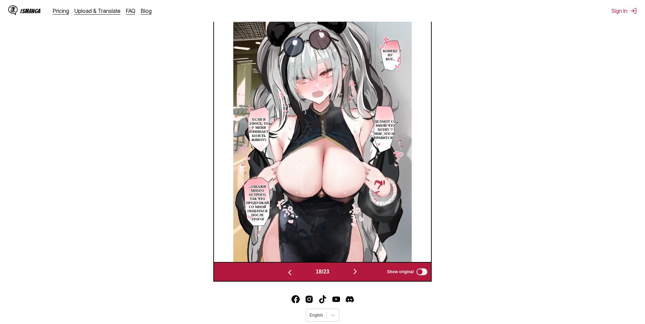
click at [358, 271] on img "button" at bounding box center [355, 271] width 8 height 8
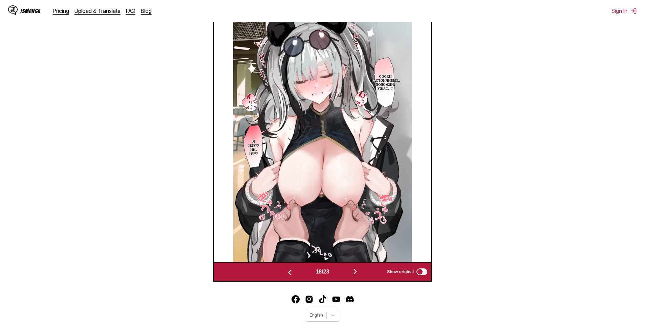
click at [359, 271] on img "button" at bounding box center [355, 271] width 8 height 8
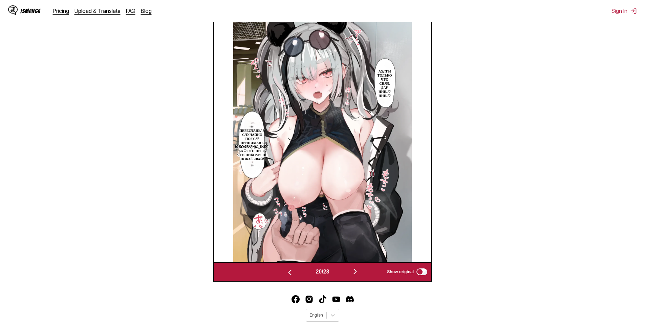
click at [359, 271] on img "button" at bounding box center [355, 271] width 8 height 8
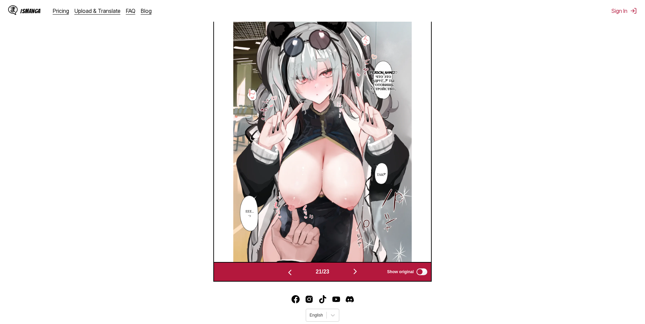
click at [359, 271] on img "button" at bounding box center [355, 271] width 8 height 8
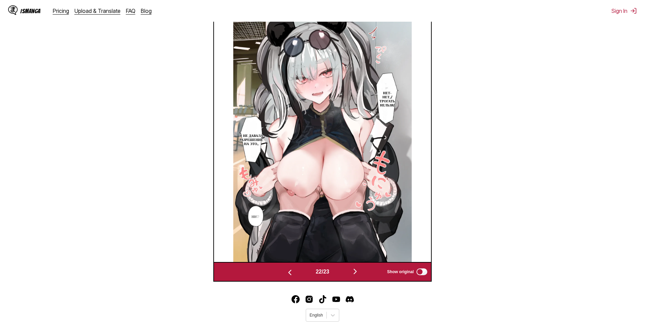
click at [359, 271] on img "button" at bounding box center [355, 271] width 8 height 8
